Goal: Information Seeking & Learning: Learn about a topic

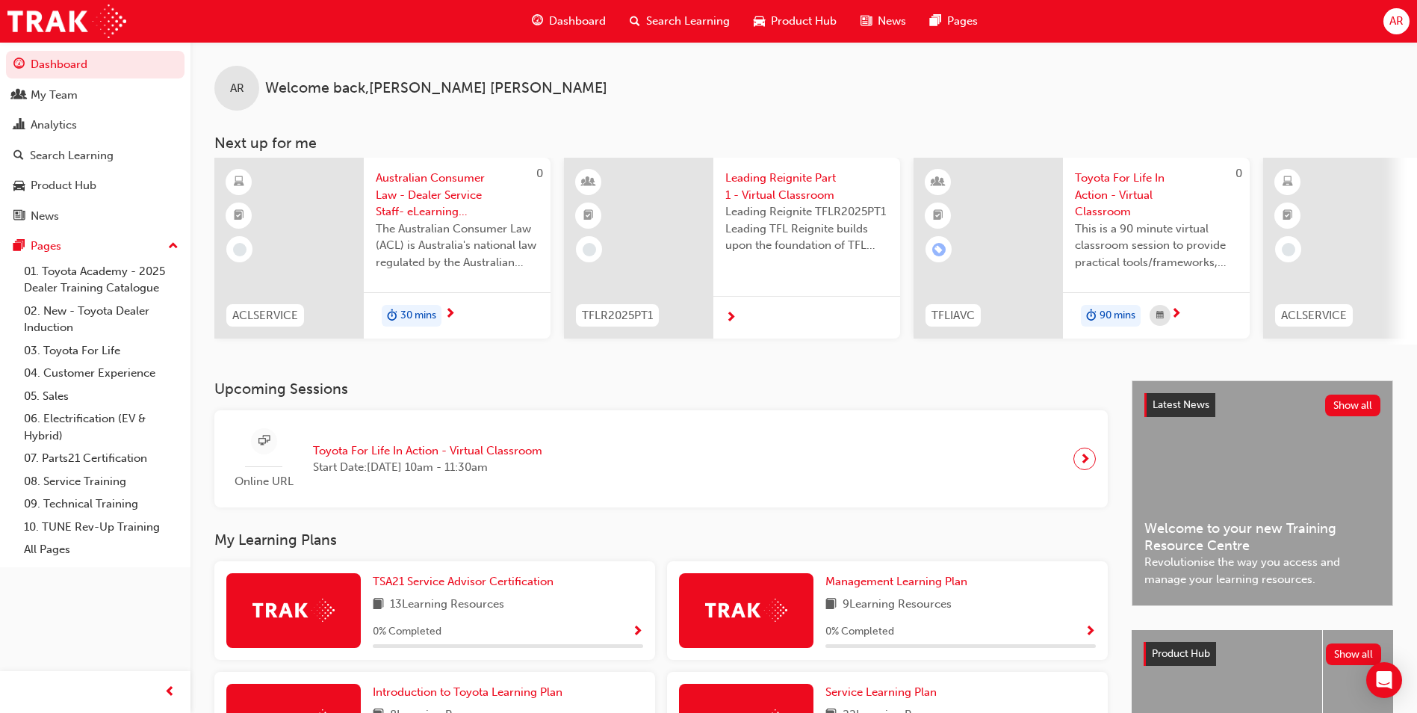
click at [414, 202] on span "Australian Consumer Law - Dealer Service Staff- eLearning Module" at bounding box center [457, 195] width 163 height 51
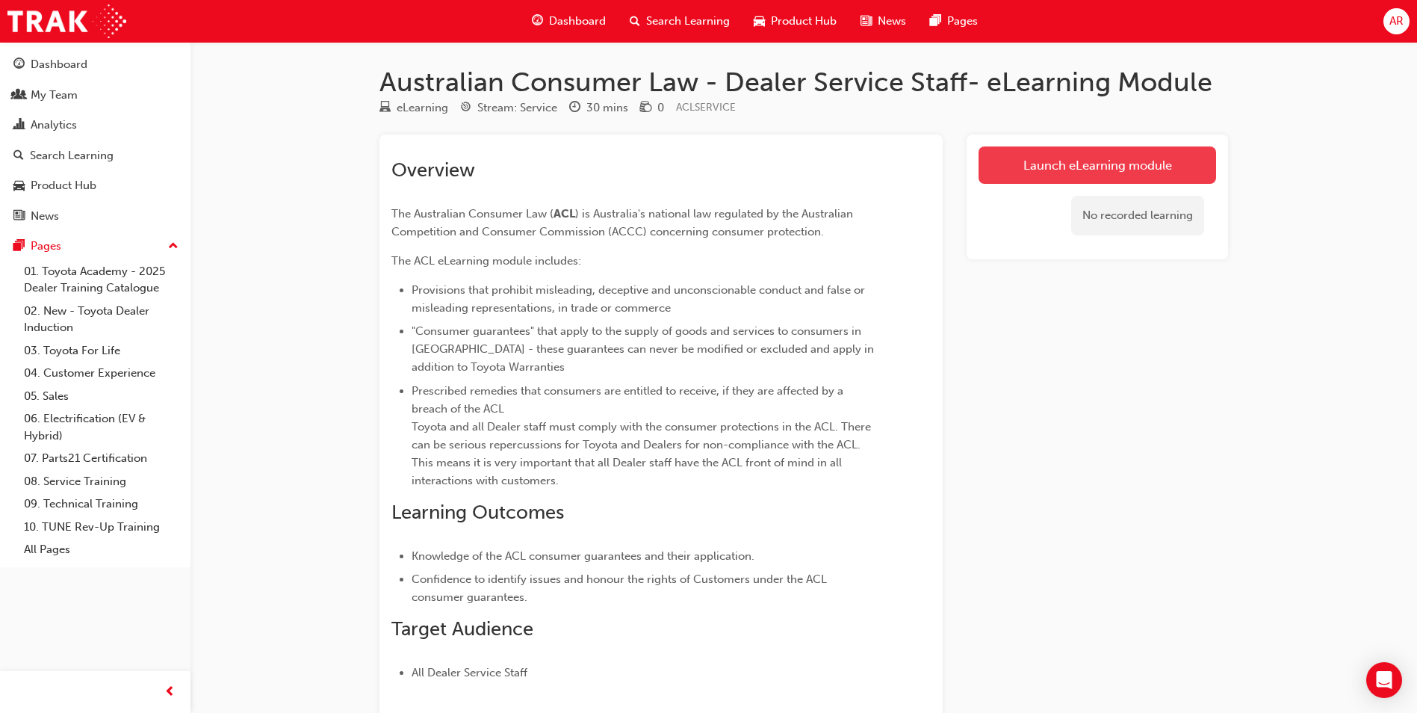
click at [1148, 165] on link "Launch eLearning module" at bounding box center [1098, 164] width 238 height 37
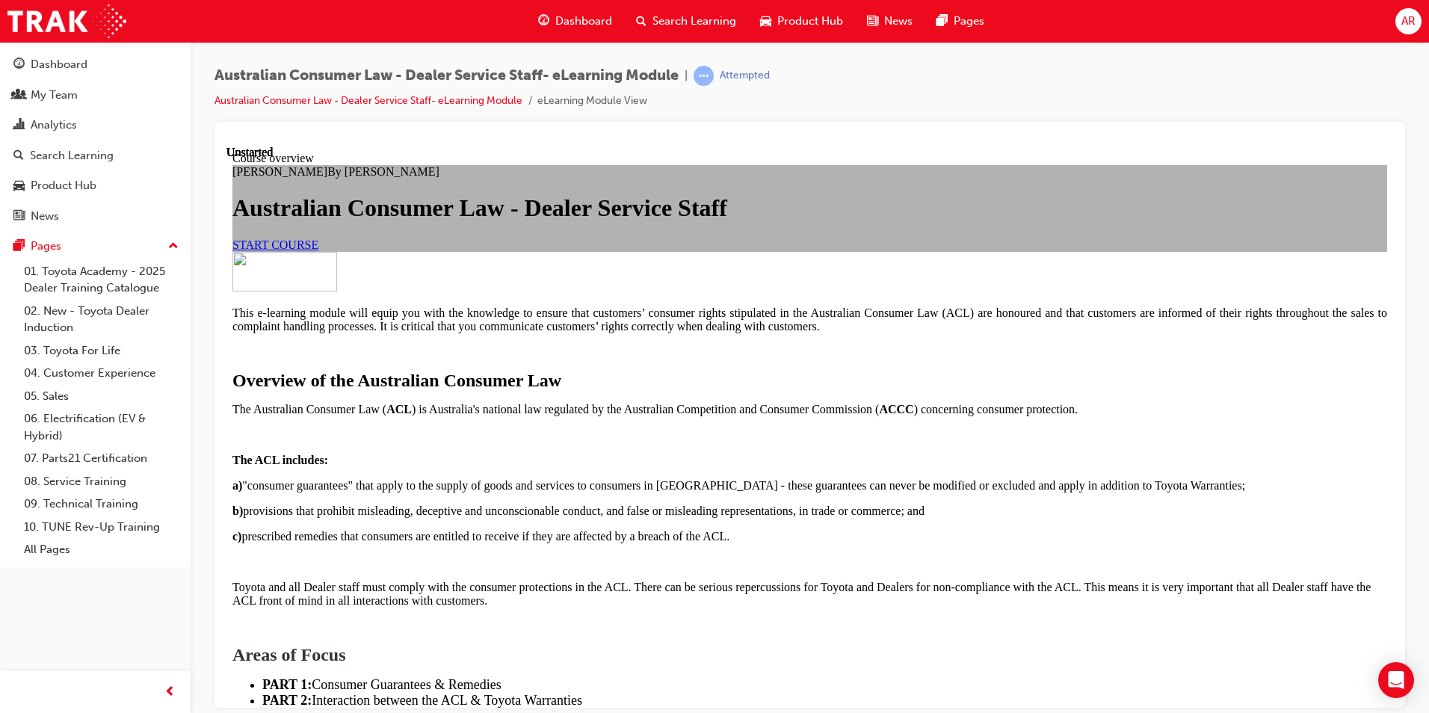
click at [318, 250] on link "START COURSE" at bounding box center [275, 244] width 86 height 13
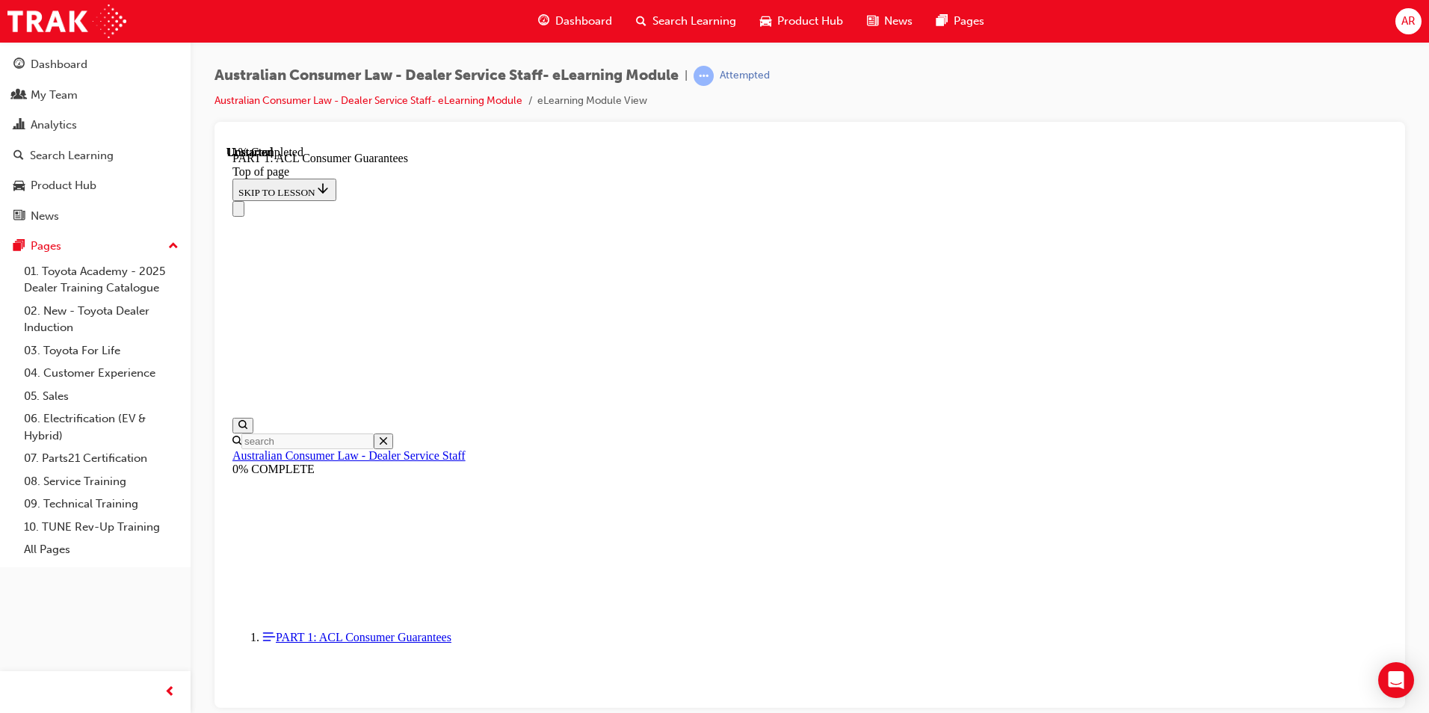
scroll to position [2453, 0]
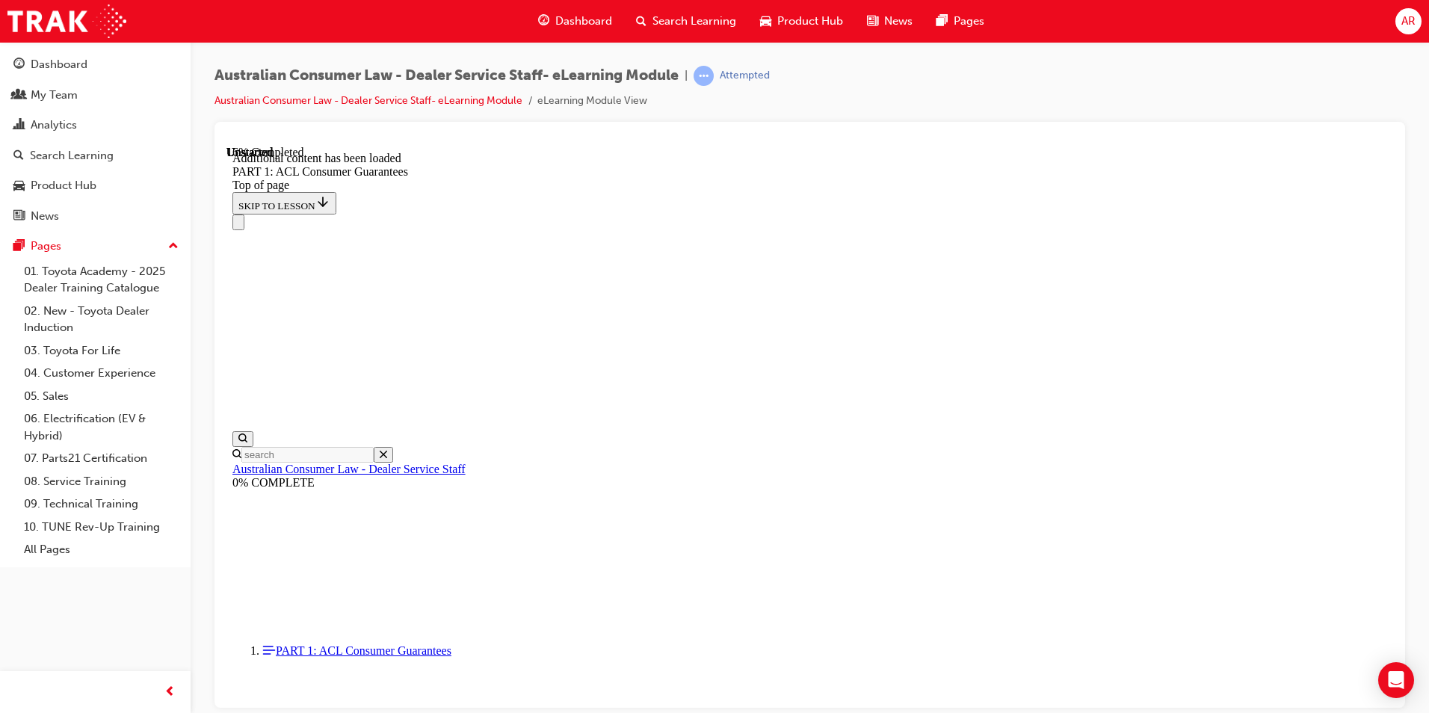
scroll to position [2854, 0]
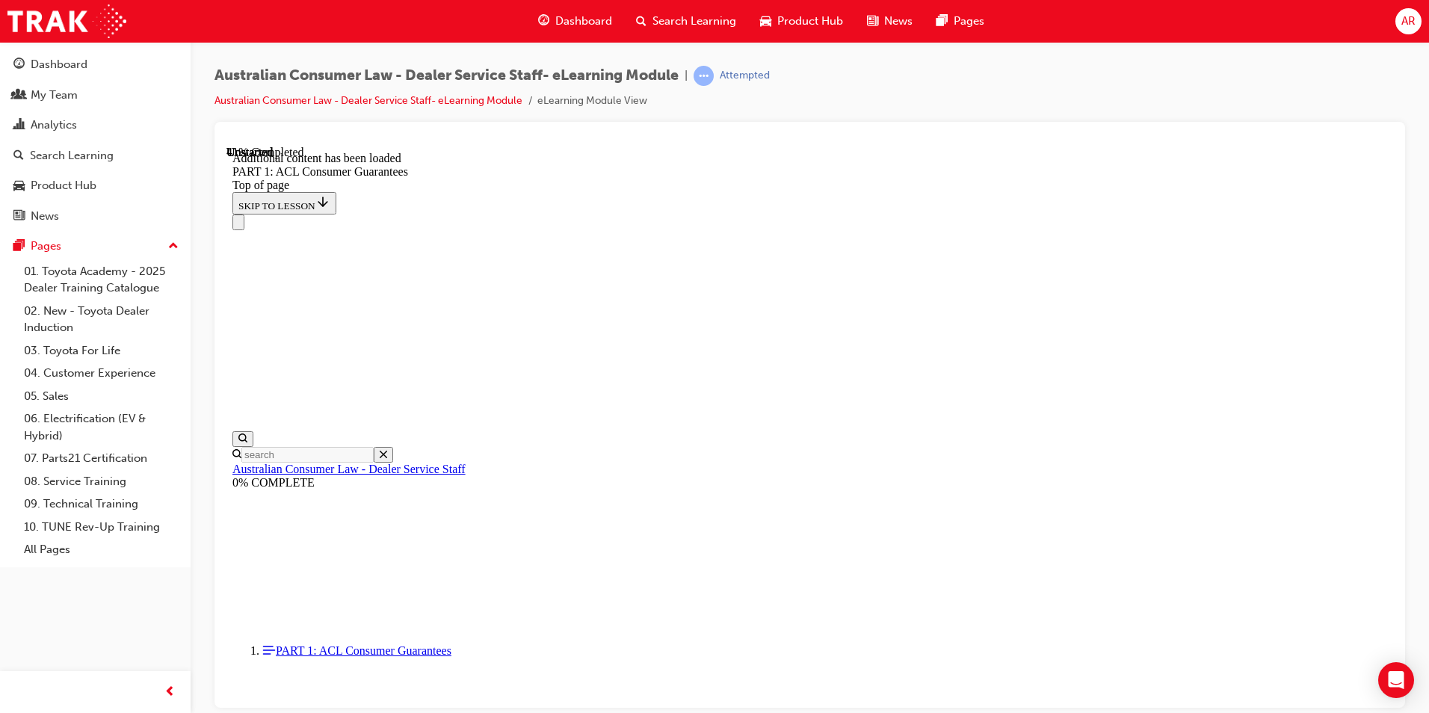
scroll to position [5733, 0]
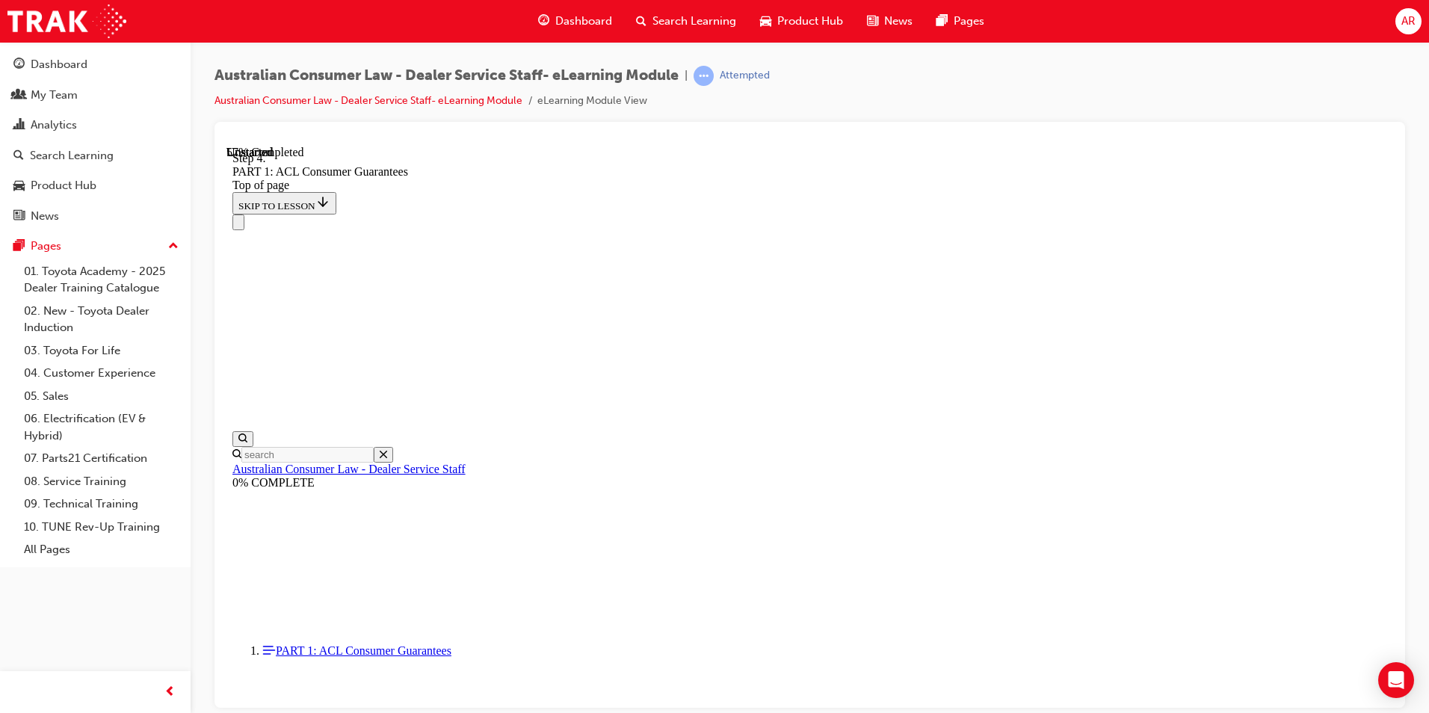
scroll to position [7289, 0]
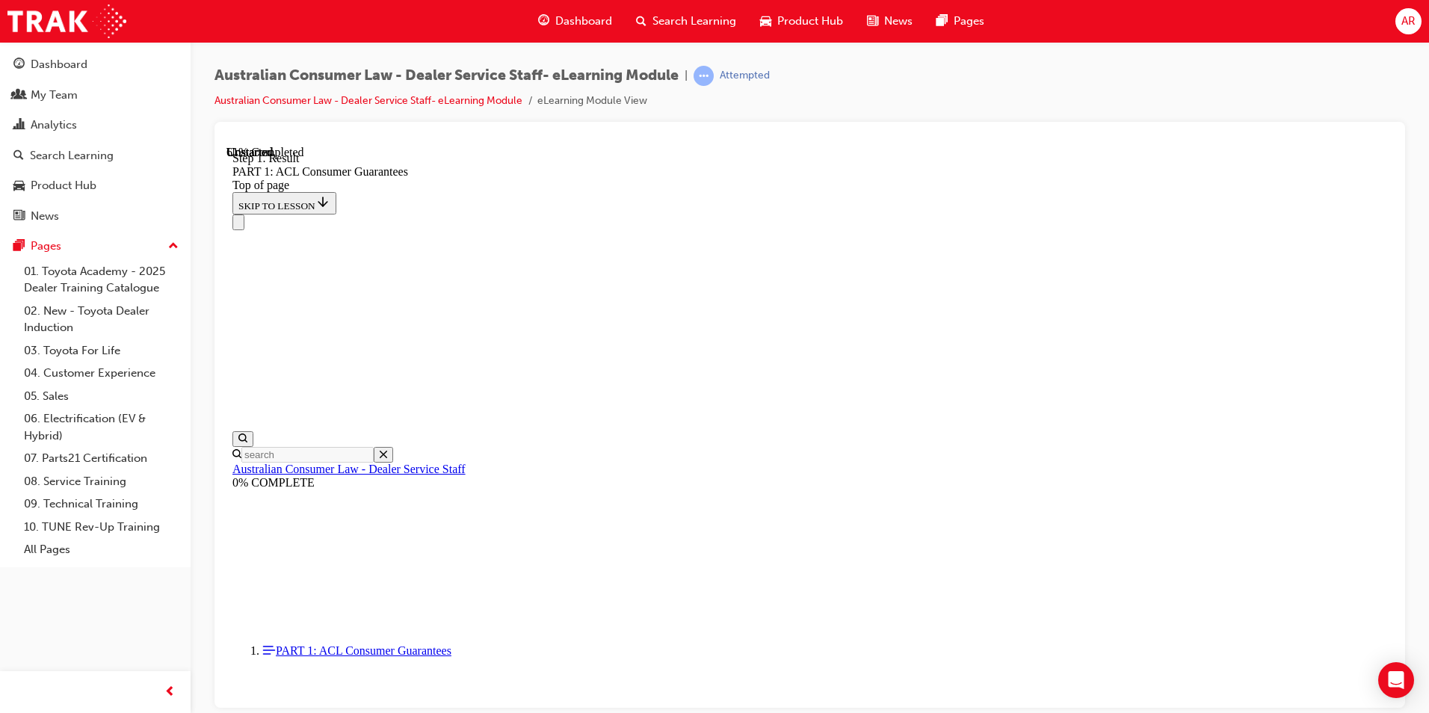
scroll to position [8461, 0]
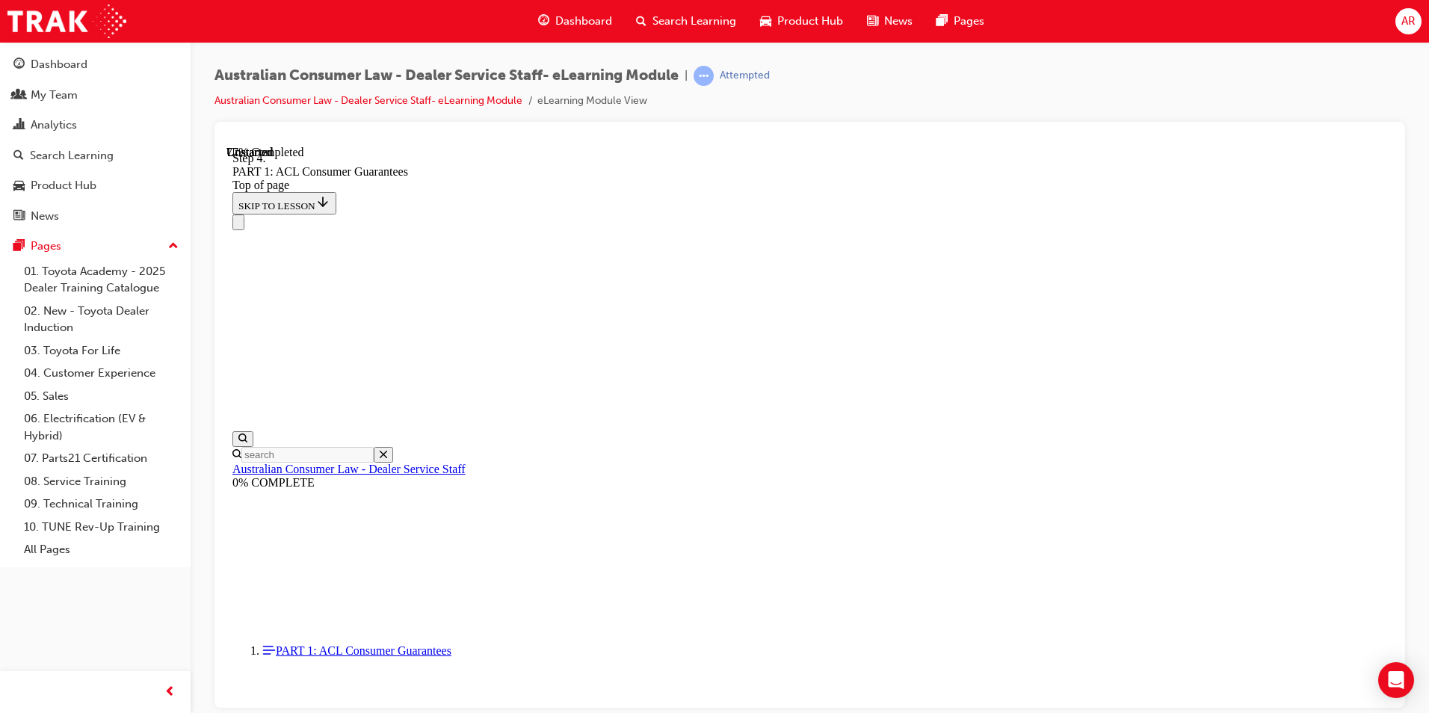
scroll to position [11366, 0]
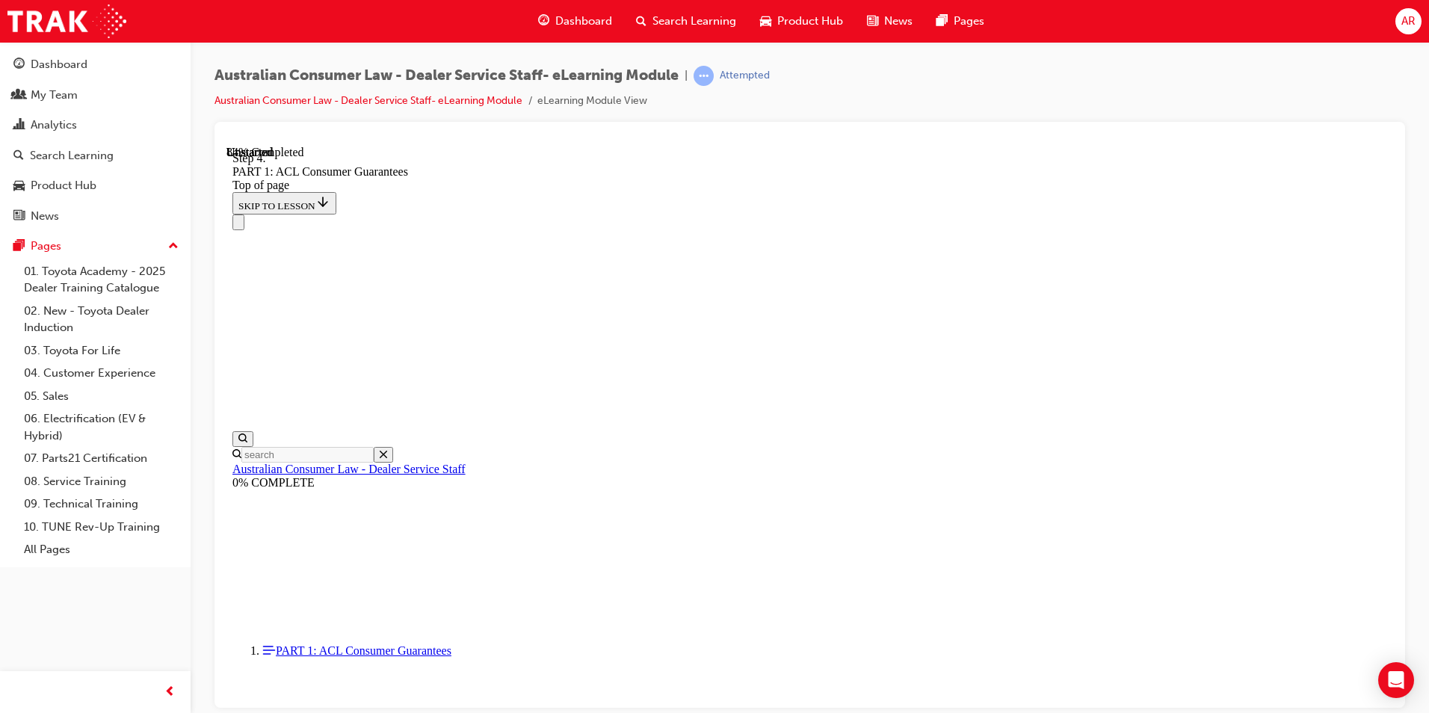
scroll to position [13009, 0]
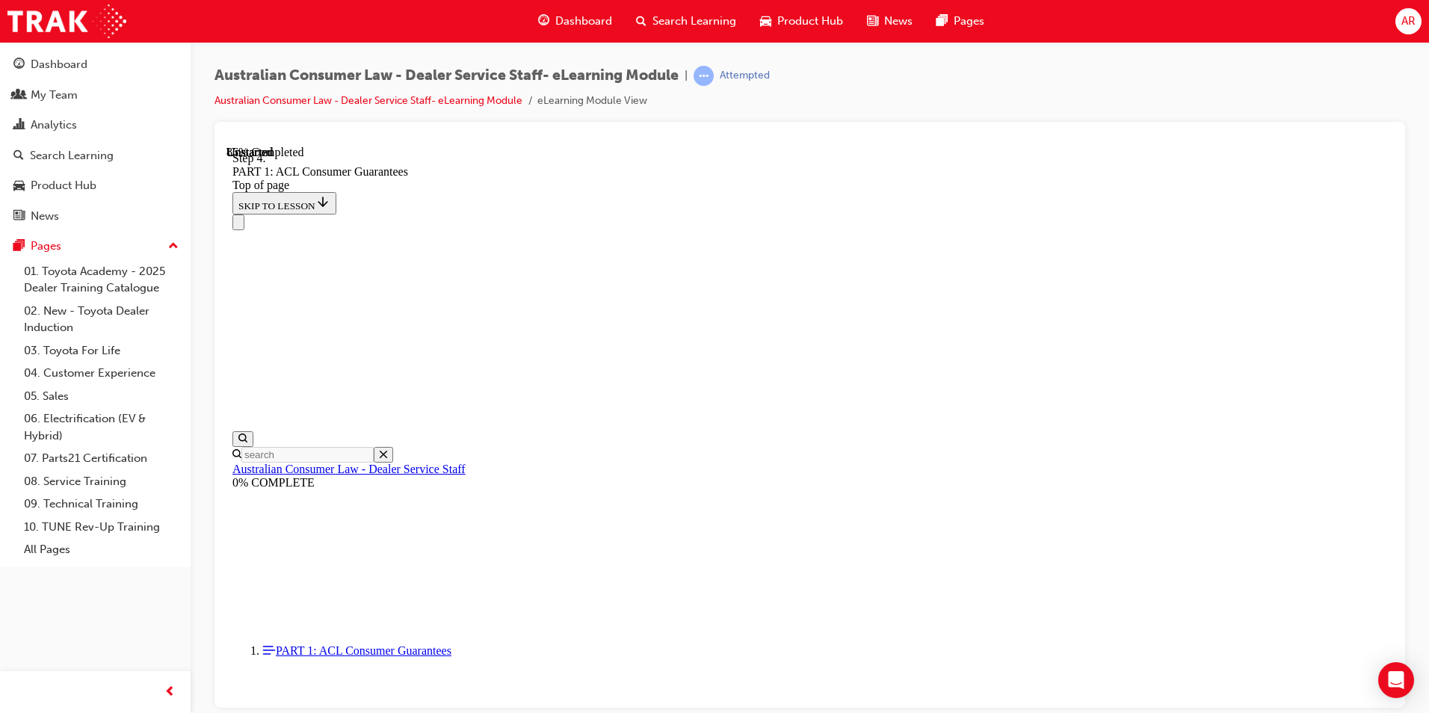
scroll to position [14504, 0]
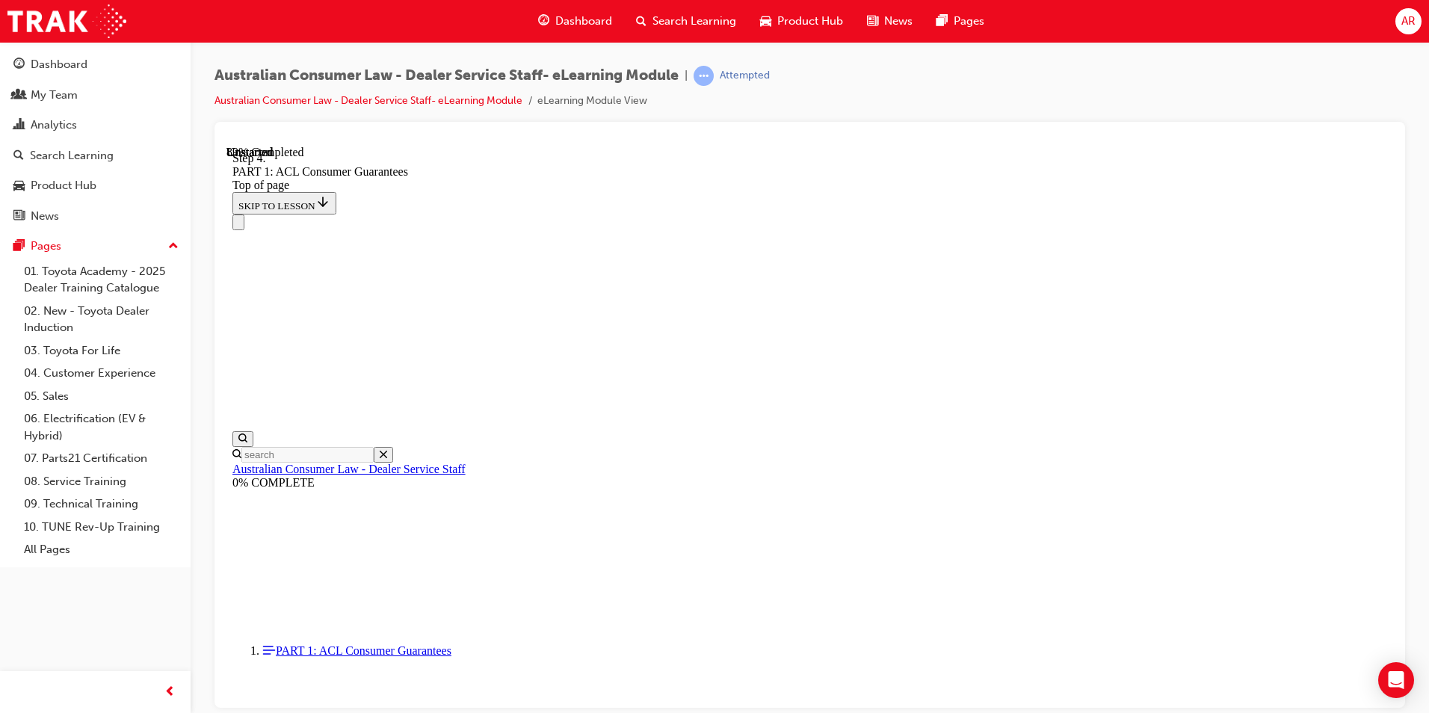
drag, startPoint x: 802, startPoint y: 324, endPoint x: 854, endPoint y: 229, distance: 108.0
drag, startPoint x: 806, startPoint y: 312, endPoint x: 827, endPoint y: 311, distance: 21.0
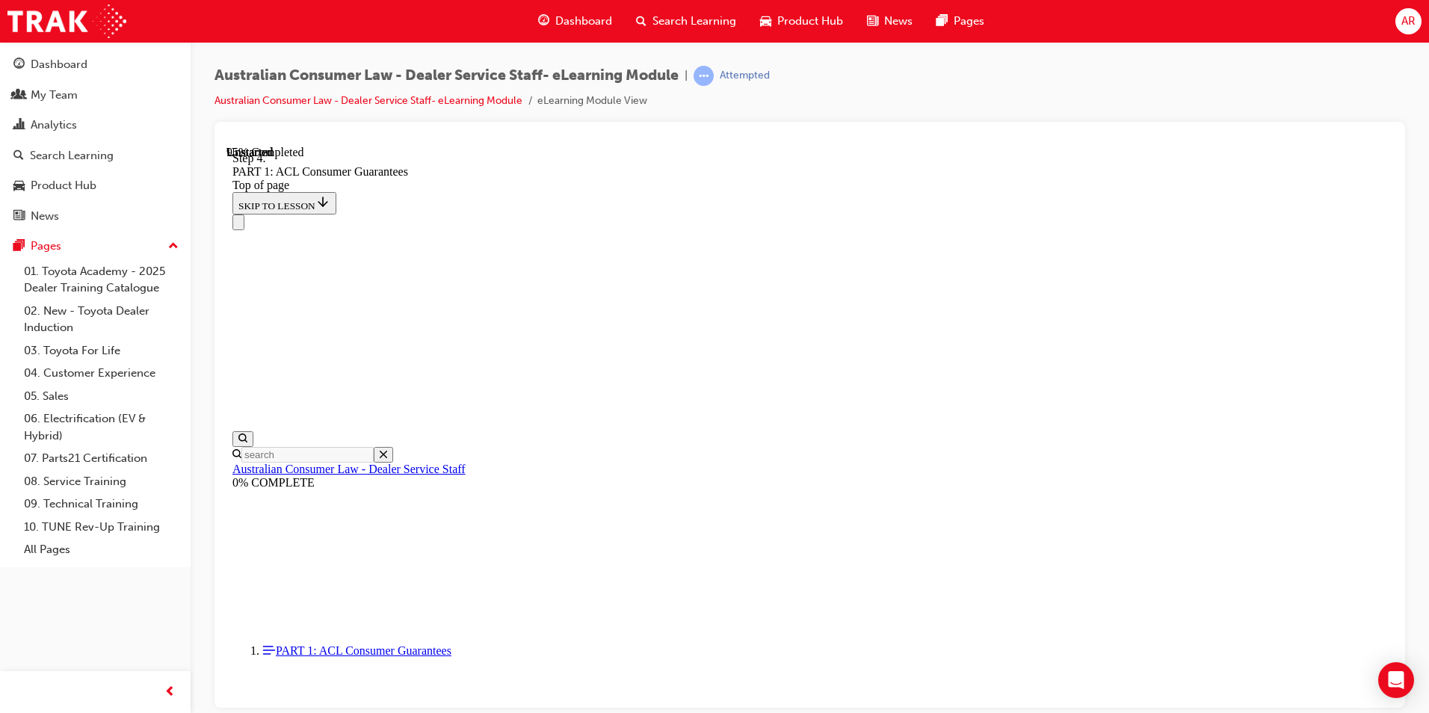
drag, startPoint x: 806, startPoint y: 408, endPoint x: 847, endPoint y: 407, distance: 41.1
drag, startPoint x: 805, startPoint y: 508, endPoint x: 868, endPoint y: 509, distance: 63.5
drag, startPoint x: 836, startPoint y: 569, endPoint x: 907, endPoint y: 569, distance: 71.0
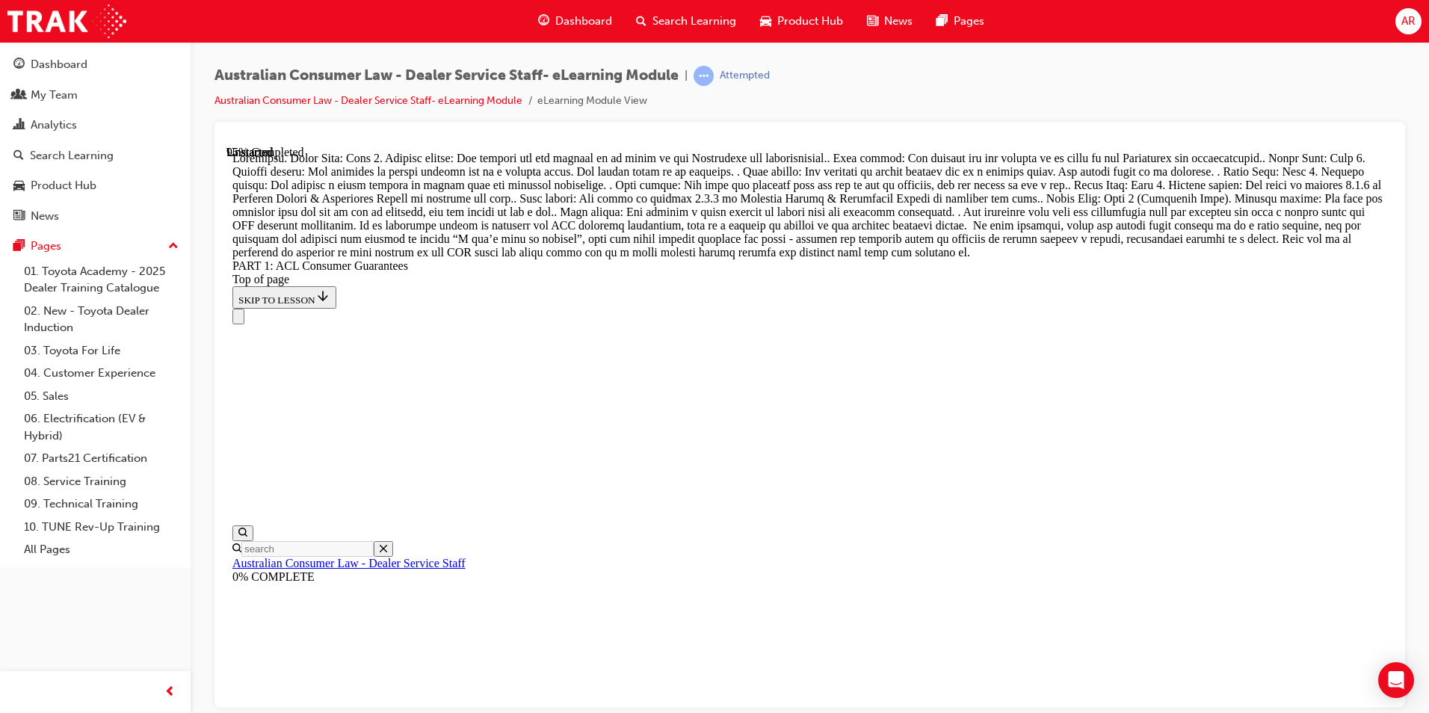
scroll to position [16257, 0]
drag, startPoint x: 820, startPoint y: 637, endPoint x: 882, endPoint y: 279, distance: 363.3
drag, startPoint x: 793, startPoint y: 366, endPoint x: 840, endPoint y: 363, distance: 47.2
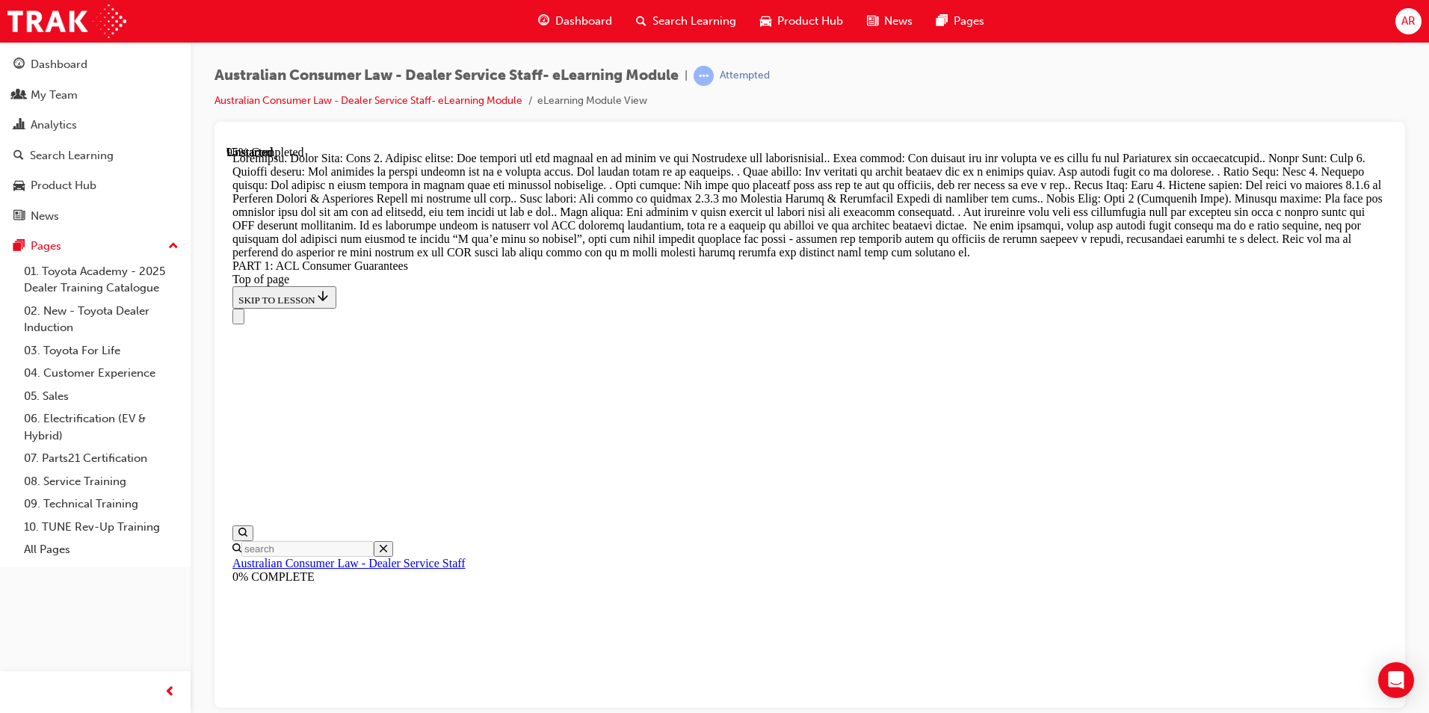
drag, startPoint x: 826, startPoint y: 634, endPoint x: 872, endPoint y: 631, distance: 46.4
drag, startPoint x: 766, startPoint y: 551, endPoint x: 814, endPoint y: 468, distance: 96.1
drag, startPoint x: 803, startPoint y: 551, endPoint x: 835, endPoint y: 547, distance: 31.6
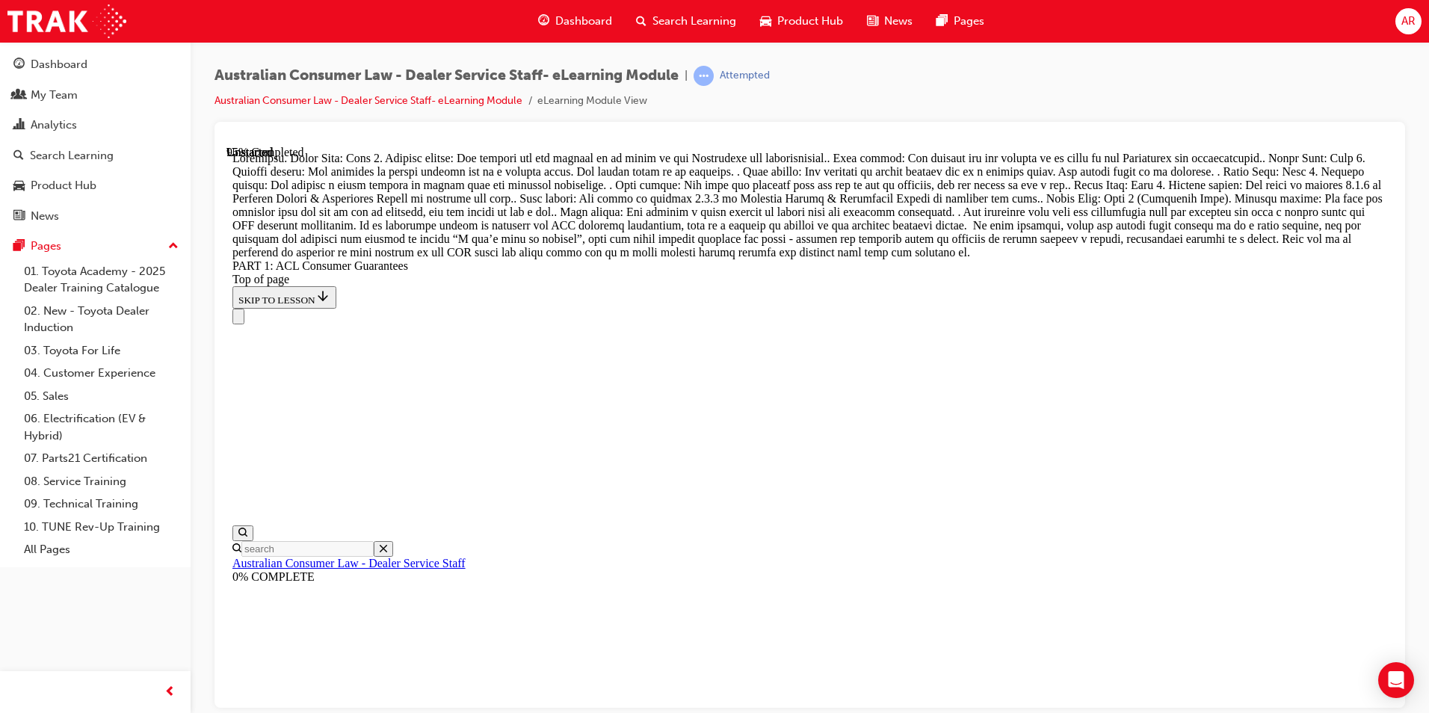
drag, startPoint x: 835, startPoint y: 547, endPoint x: 876, endPoint y: 547, distance: 41.1
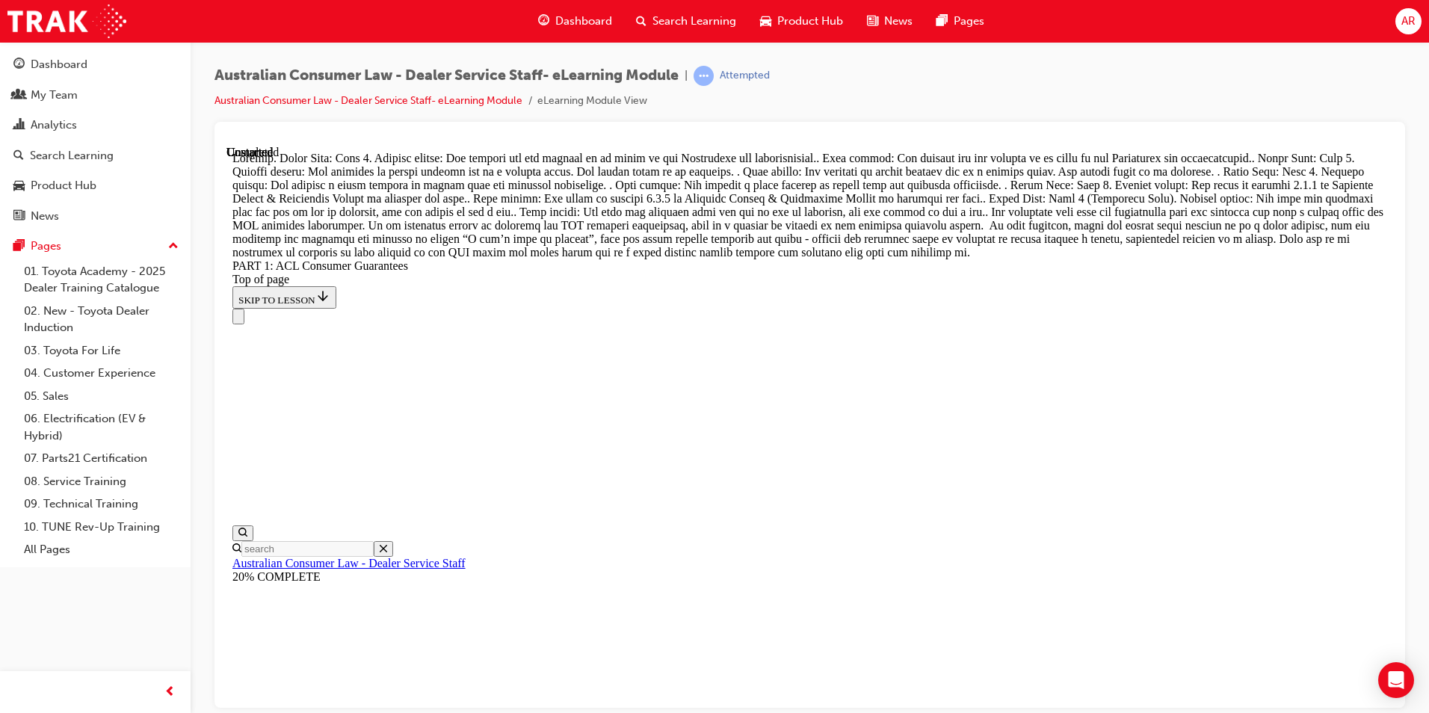
scroll to position [17164, 0]
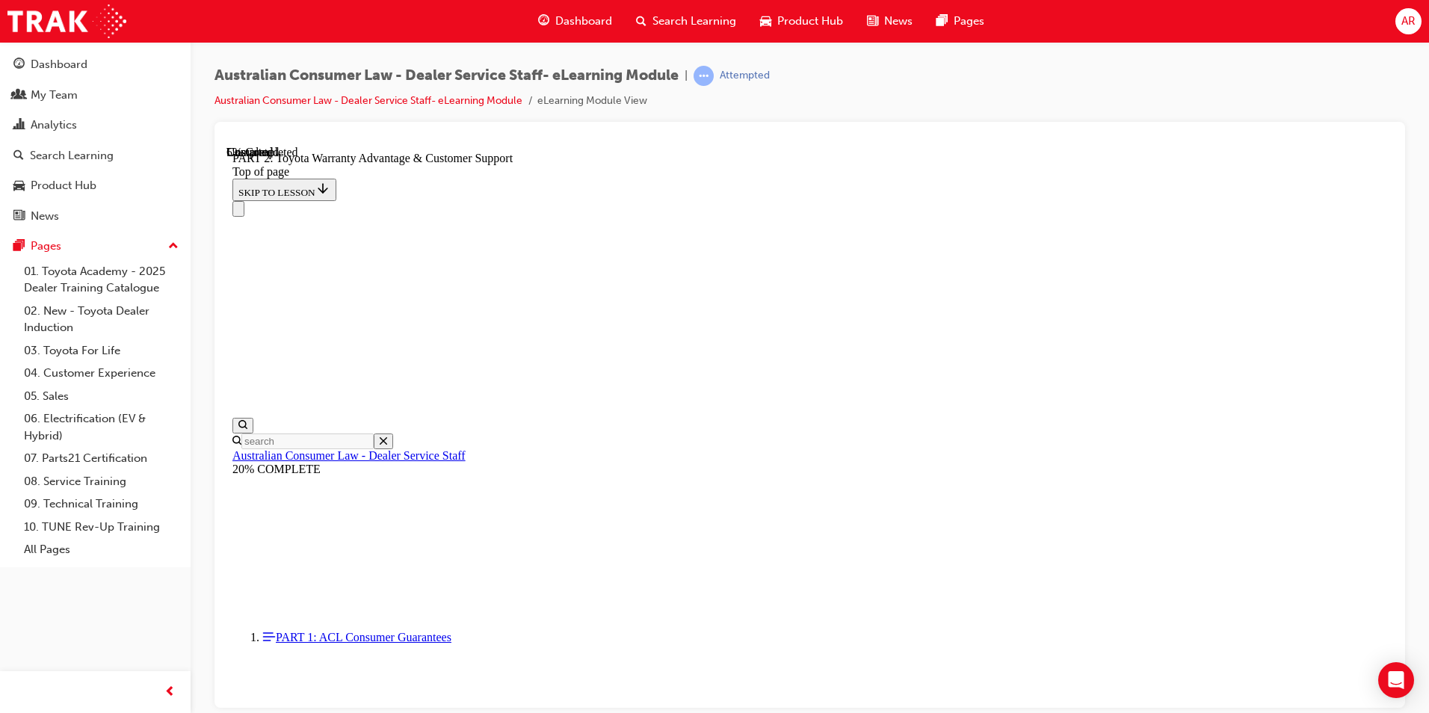
scroll to position [569, 0]
